Goal: Task Accomplishment & Management: Manage account settings

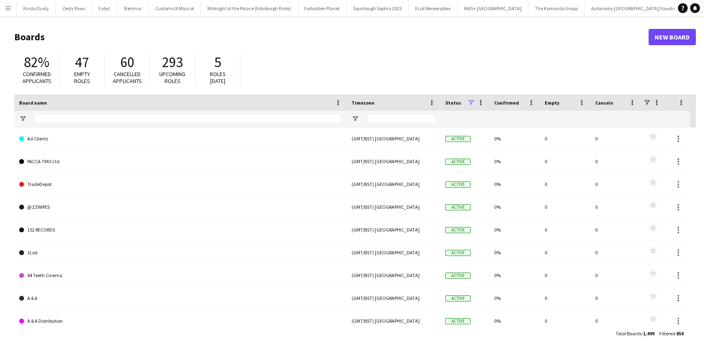
click at [6, 14] on button "Menu" at bounding box center [8, 8] width 16 height 16
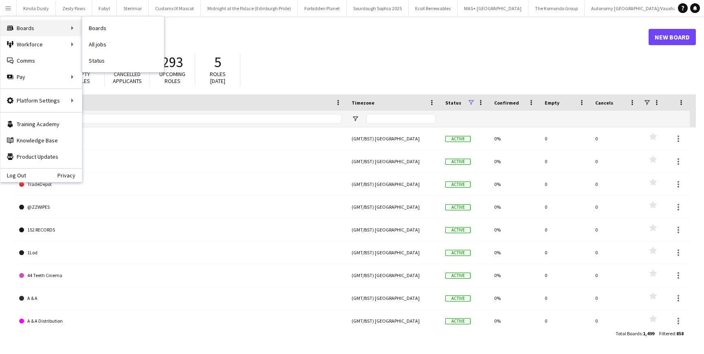
click at [25, 33] on div "Boards Boards" at bounding box center [40, 28] width 81 height 16
click at [61, 33] on div "Boards Boards" at bounding box center [40, 28] width 81 height 16
click at [74, 27] on div "Boards Boards" at bounding box center [40, 28] width 81 height 16
click at [65, 28] on div "Boards Boards" at bounding box center [40, 28] width 81 height 16
click at [97, 44] on link "All jobs" at bounding box center [122, 44] width 81 height 16
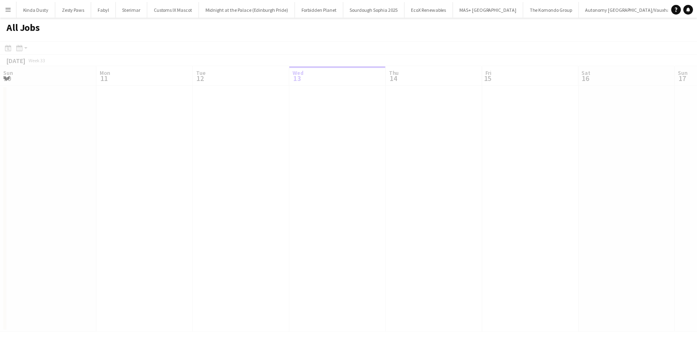
scroll to position [0, 195]
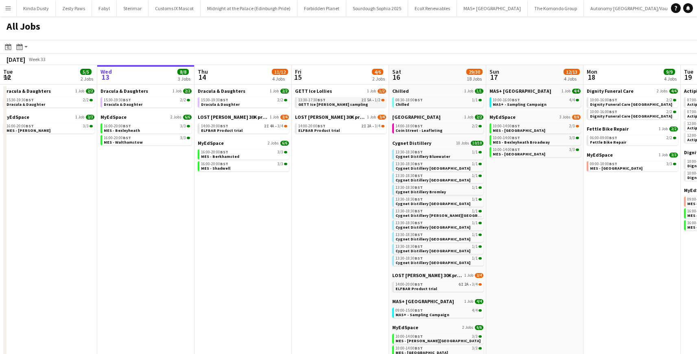
click at [315, 102] on span "GETT Ice [PERSON_NAME] sampling" at bounding box center [333, 104] width 70 height 5
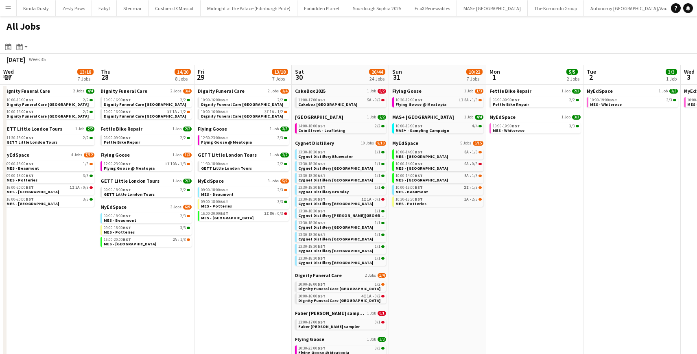
scroll to position [0, 292]
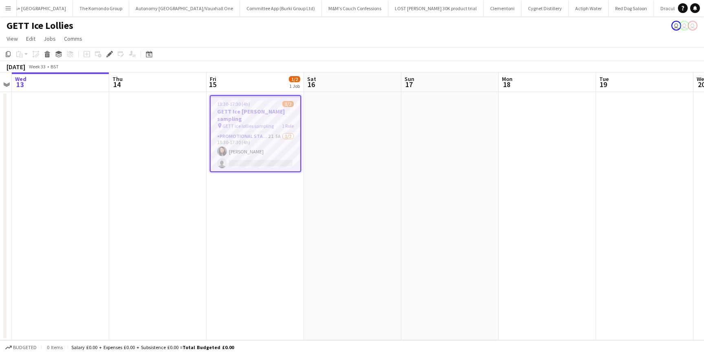
scroll to position [0, 461]
click at [252, 99] on app-job-card "13:30-17:30 (4h) 1/2 GETT Ice lollie sampling pin GETT ice lollies sampling 1 R…" at bounding box center [255, 133] width 91 height 77
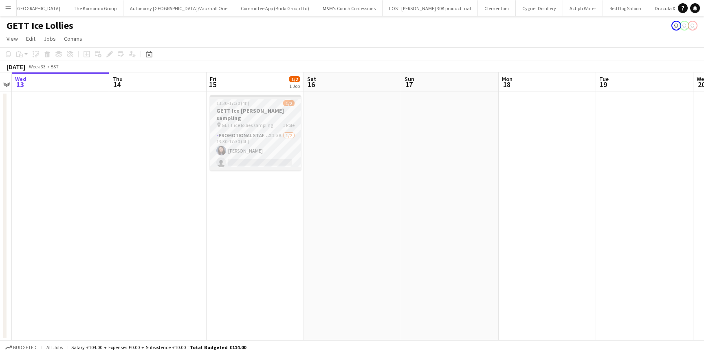
click at [250, 107] on h3 "GETT Ice [PERSON_NAME] sampling" at bounding box center [255, 114] width 91 height 15
click at [250, 107] on app-job-card "13:30-17:30 (4h) 1/2 GETT Ice lollie sampling pin GETT ice lollies sampling 1 R…" at bounding box center [255, 132] width 91 height 75
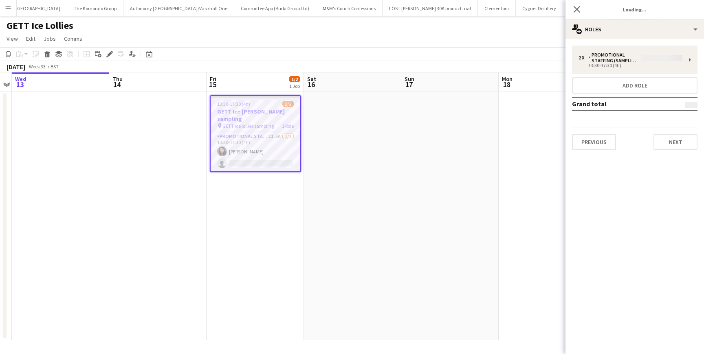
type input "**********"
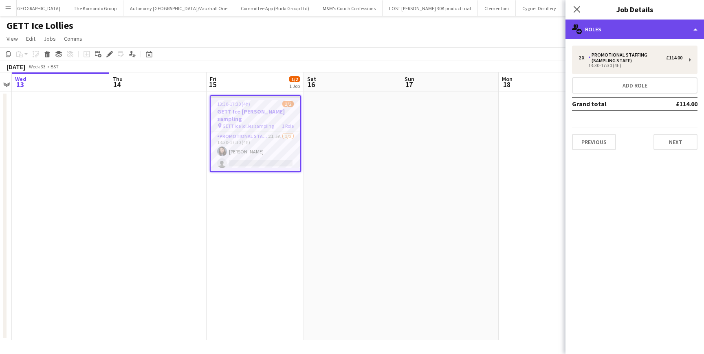
click at [647, 33] on div "multiple-users-add Roles" at bounding box center [634, 30] width 138 height 20
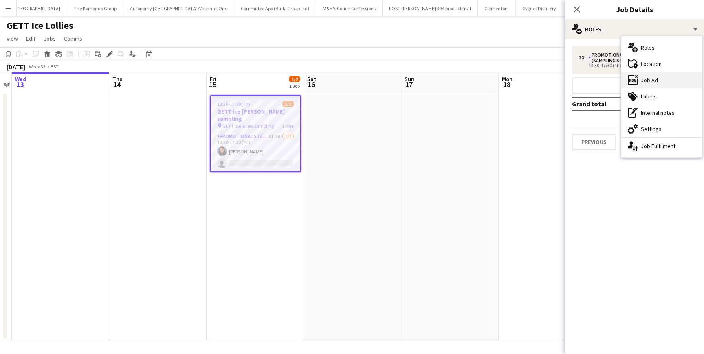
click at [640, 81] on div "ads-window Job Ad" at bounding box center [661, 80] width 81 height 16
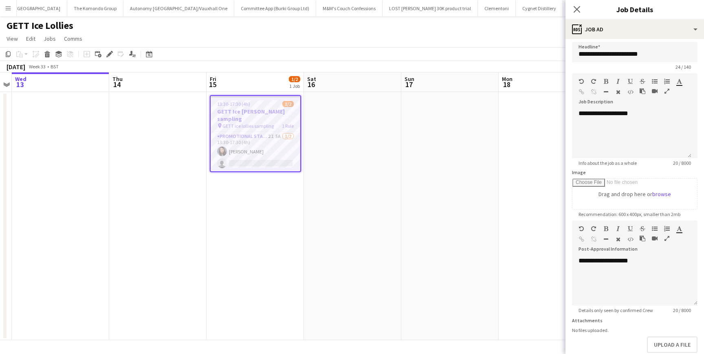
scroll to position [0, 0]
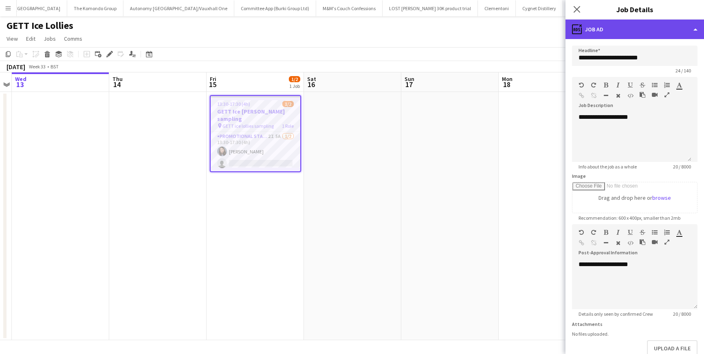
click at [602, 31] on div "ads-window Job Ad" at bounding box center [634, 30] width 138 height 20
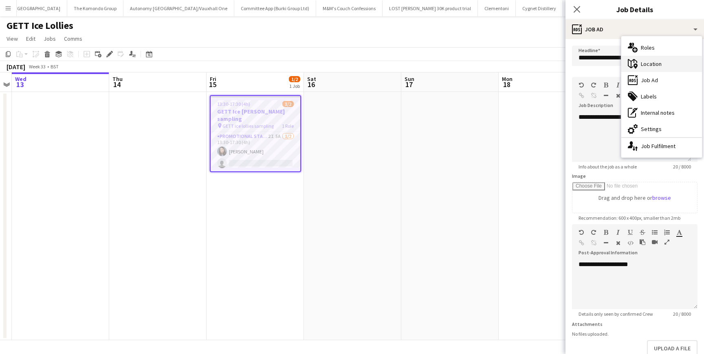
click at [638, 65] on div "maps-pin-1 Location" at bounding box center [661, 64] width 81 height 16
